Goal: Information Seeking & Learning: Learn about a topic

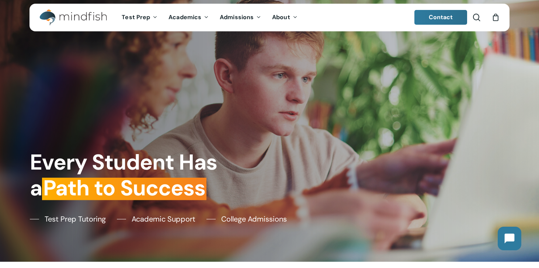
scroll to position [7, 0]
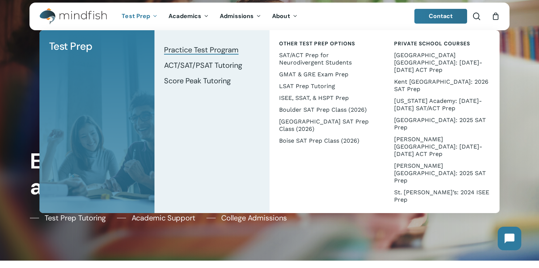
click at [195, 49] on span "Practice Test Program" at bounding box center [201, 50] width 74 height 10
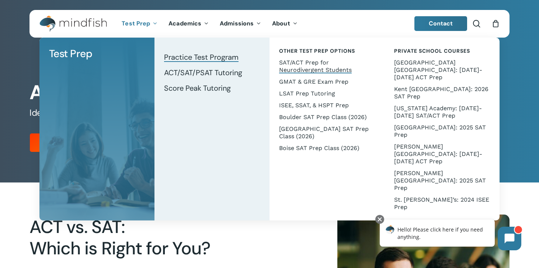
click at [330, 65] on span "SAT/ACT Prep for Neurodivergent Students" at bounding box center [315, 66] width 73 height 14
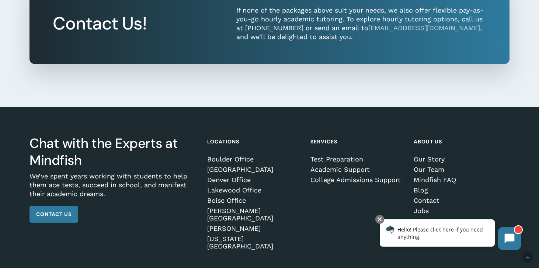
scroll to position [1162, 0]
